Goal: Task Accomplishment & Management: Complete application form

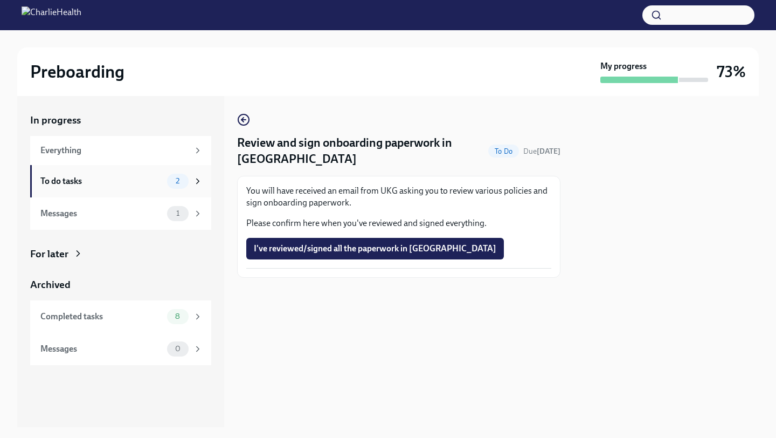
click at [132, 174] on div "To do tasks 2" at bounding box center [121, 181] width 162 height 15
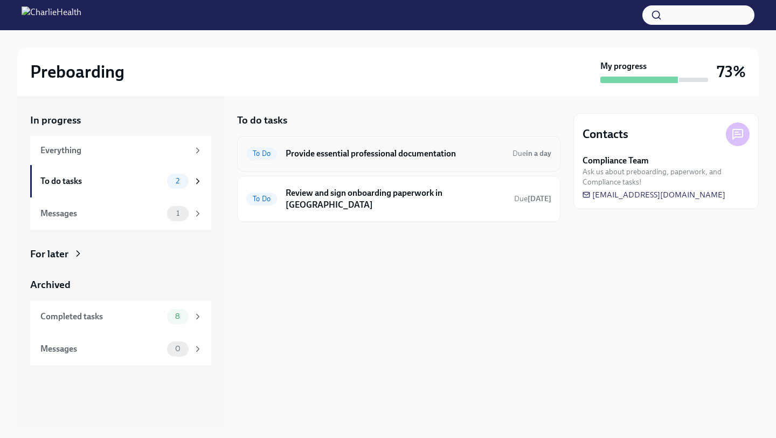
click at [319, 158] on h6 "Provide essential professional documentation" at bounding box center [395, 154] width 218 height 12
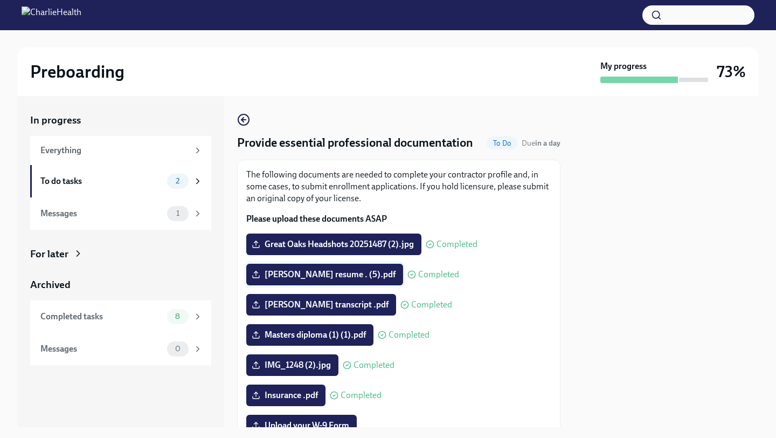
scroll to position [214, 0]
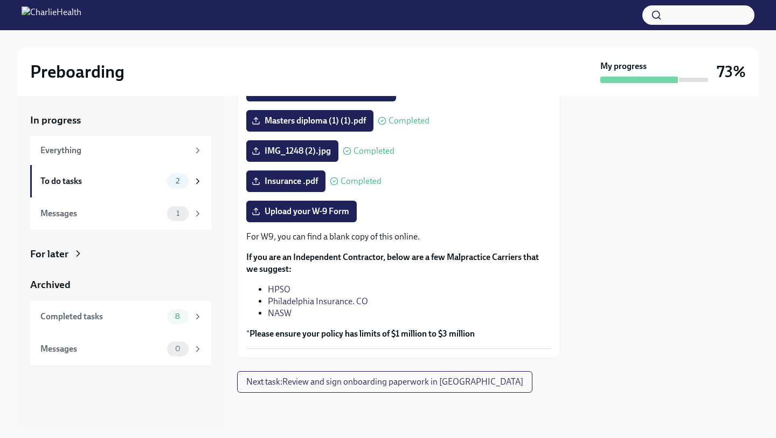
click at [292, 338] on strong "Please ensure your policy has limits of $1 million to $3 million" at bounding box center [362, 333] width 225 height 10
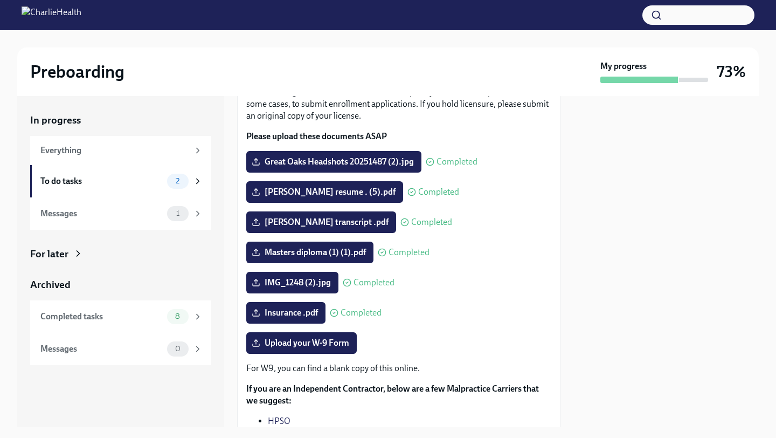
scroll to position [0, 0]
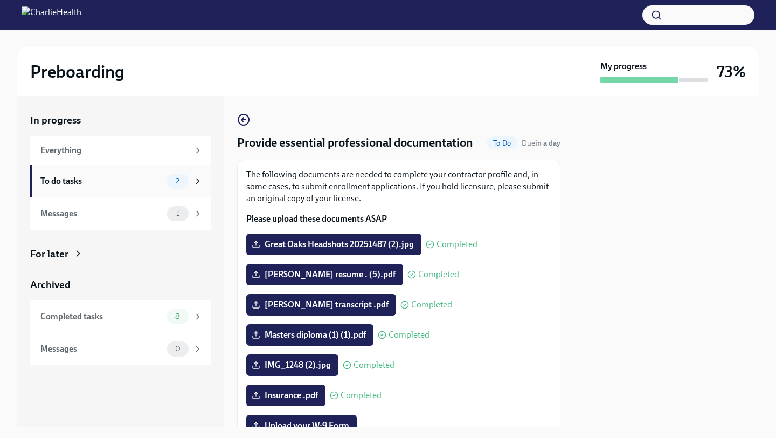
click at [149, 176] on div "To do tasks" at bounding box center [101, 181] width 122 height 12
